Goal: Check status

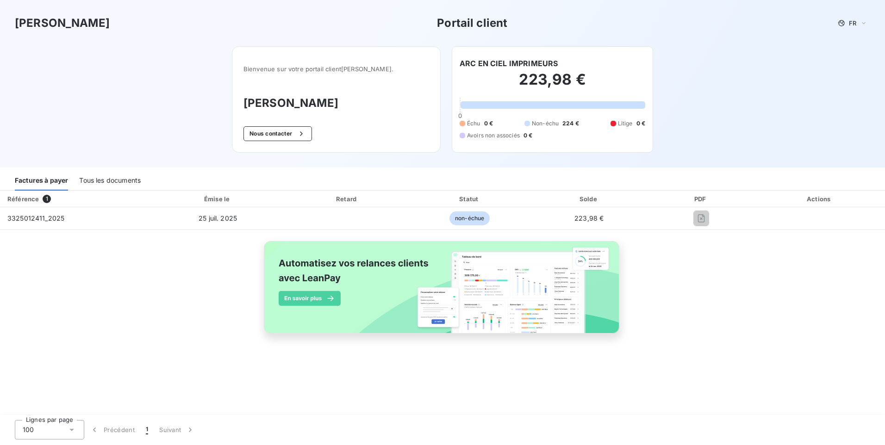
click at [53, 179] on div "Factures à payer" at bounding box center [41, 180] width 53 height 19
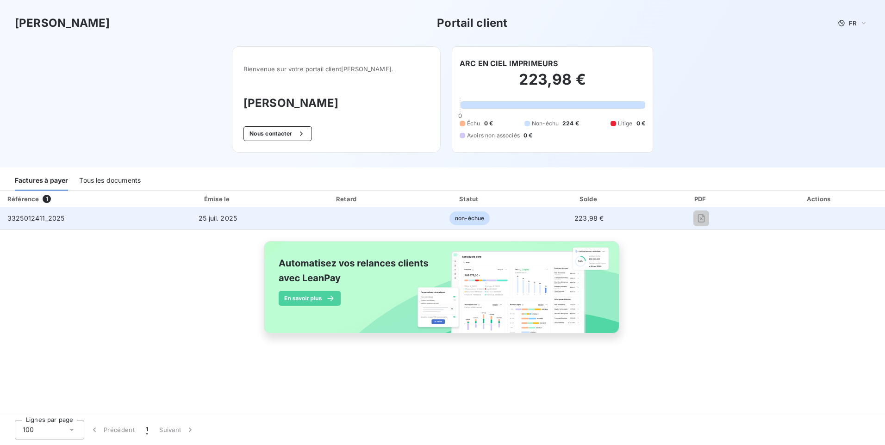
click at [218, 221] on span "25 juil. 2025" at bounding box center [218, 218] width 38 height 8
click at [474, 219] on span "non-échue" at bounding box center [470, 219] width 40 height 14
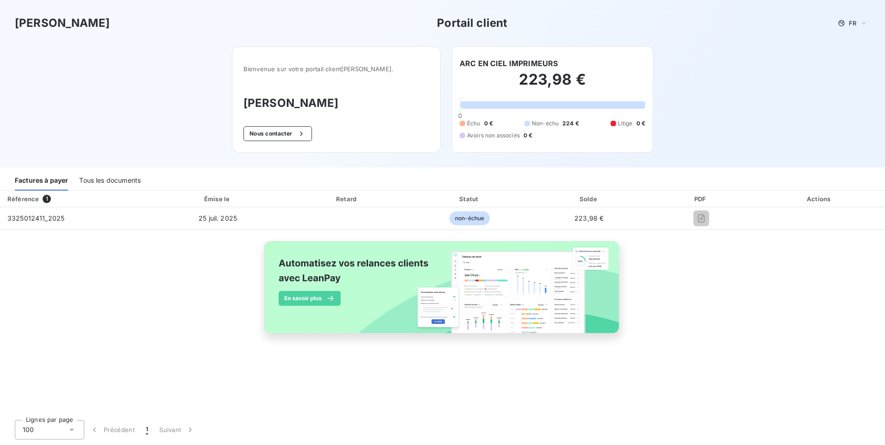
click at [116, 180] on div "Tous les documents" at bounding box center [110, 180] width 62 height 19
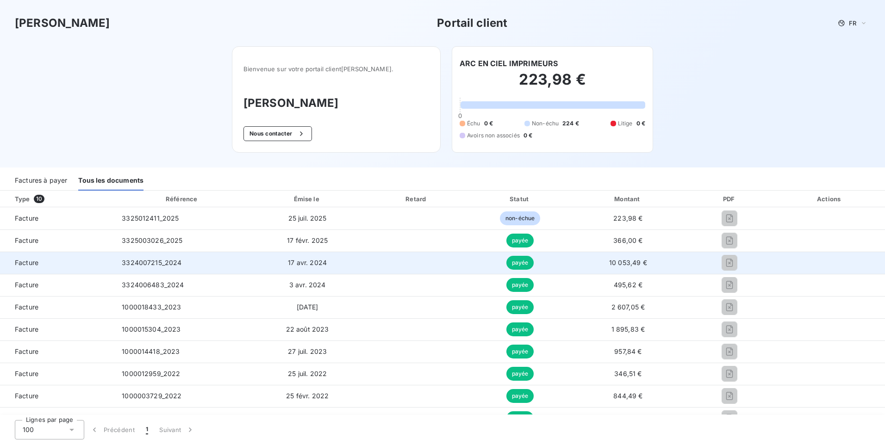
drag, startPoint x: 138, startPoint y: 0, endPoint x: 154, endPoint y: 261, distance: 261.6
click at [154, 261] on span "3324007215_2024" at bounding box center [152, 263] width 60 height 8
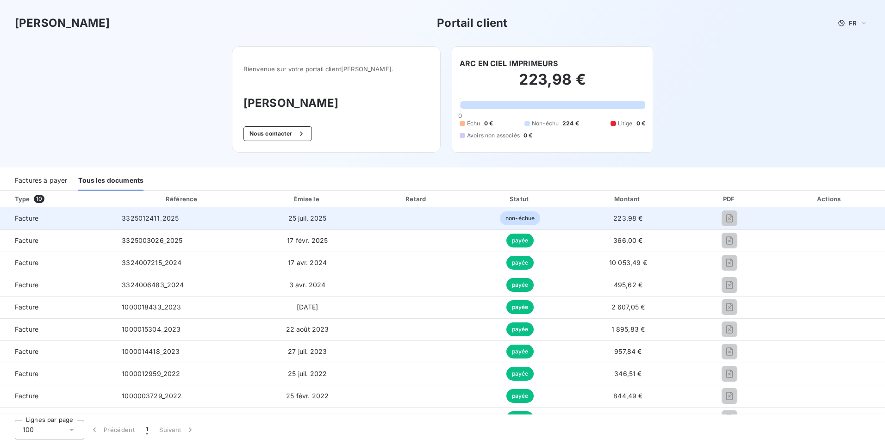
click at [131, 219] on span "3325012411_2025" at bounding box center [150, 218] width 57 height 8
click at [302, 210] on td "25 juil. 2025" at bounding box center [307, 218] width 114 height 22
